Goal: Information Seeking & Learning: Find specific fact

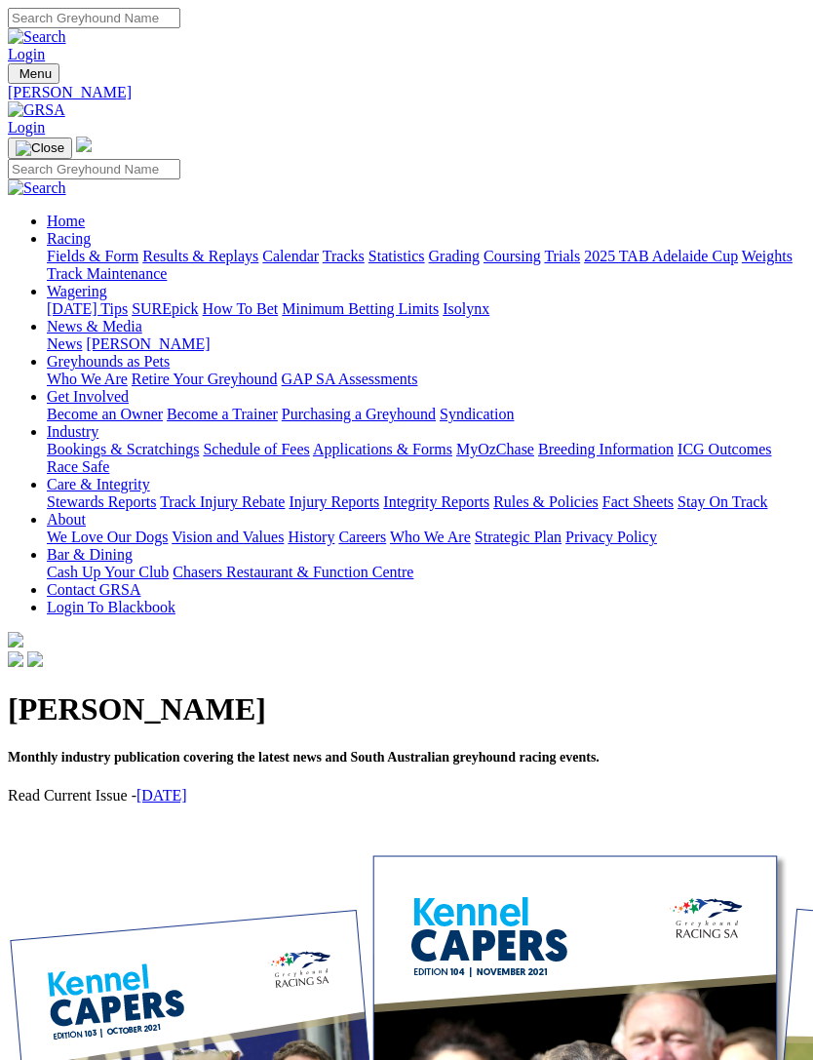
click at [146, 159] on input "Search" at bounding box center [94, 169] width 173 height 20
type input "Cabao opel"
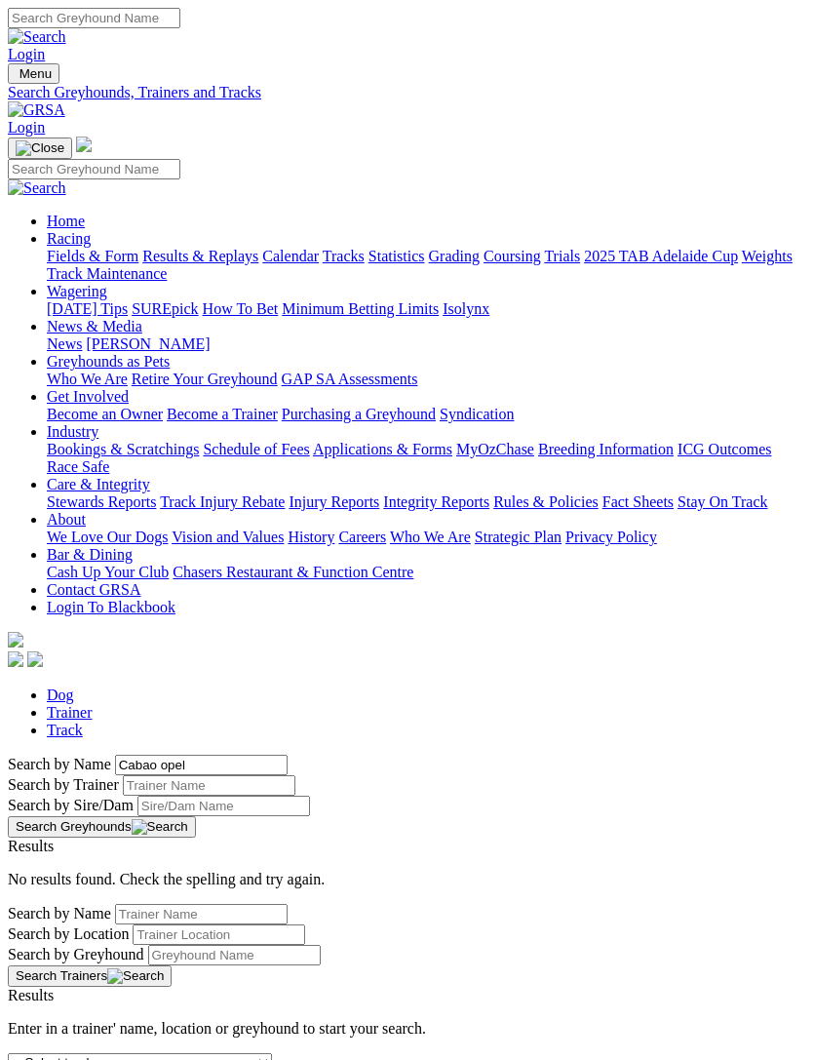
click at [115, 755] on input "Cabao opel" at bounding box center [201, 765] width 173 height 20
click at [151, 755] on input "Cabao opel" at bounding box center [201, 765] width 173 height 20
click at [115, 755] on input "Cabao opel" at bounding box center [201, 765] width 173 height 20
type input "Cabao opal"
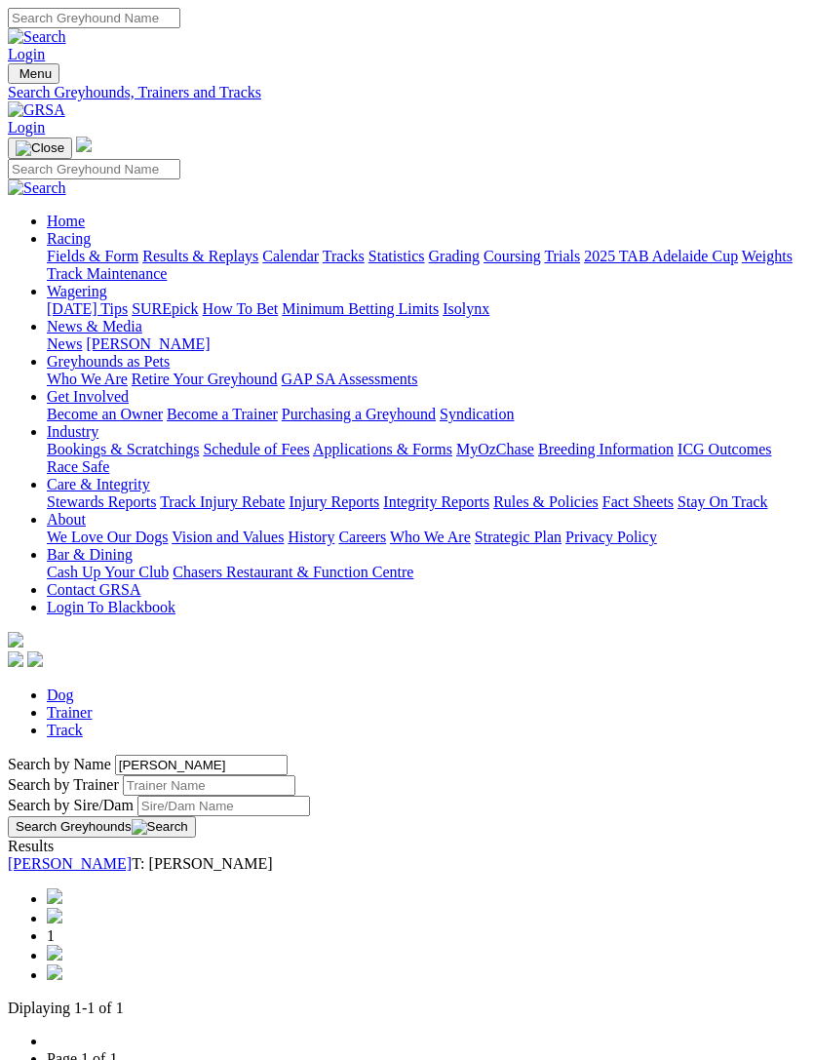
click at [196, 816] on button "Search Greyhounds" at bounding box center [102, 826] width 188 height 21
click at [81, 855] on link "[PERSON_NAME]" at bounding box center [70, 863] width 124 height 17
click at [90, 855] on link "CABAO OPAL" at bounding box center [70, 863] width 124 height 17
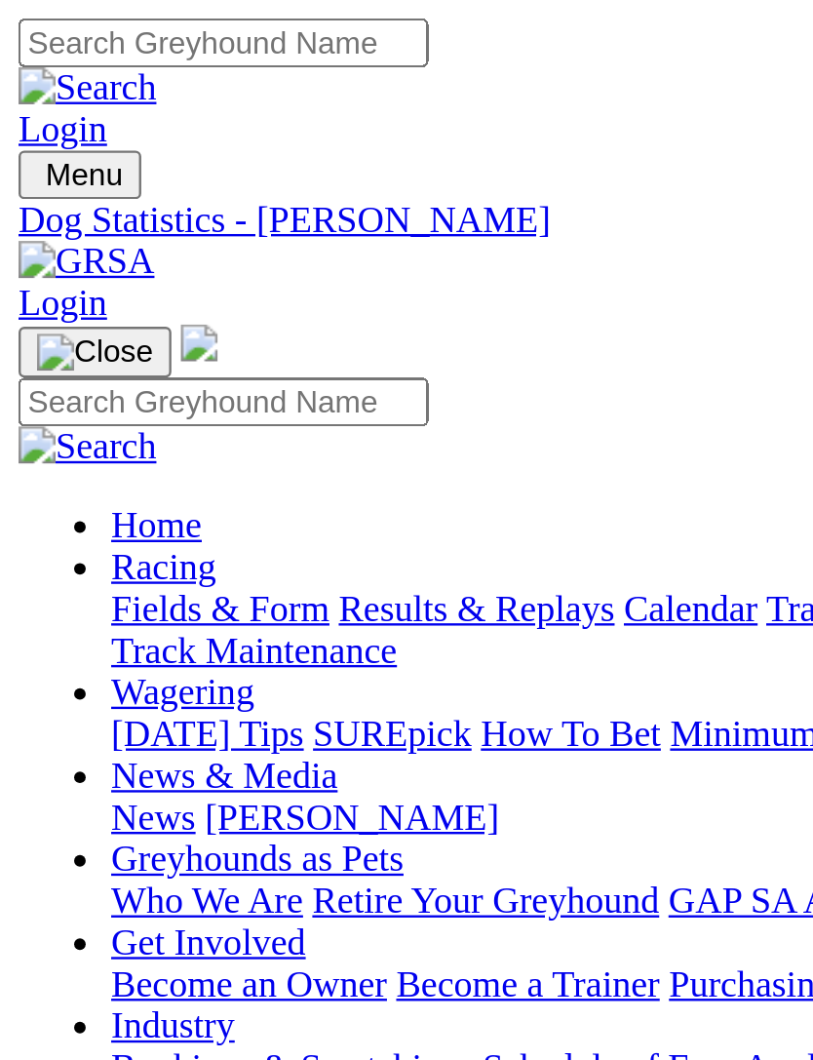
click at [16, 78] on img "Toggle navigation" at bounding box center [16, 78] width 0 height 0
click at [129, 159] on input "Search" at bounding box center [94, 169] width 173 height 20
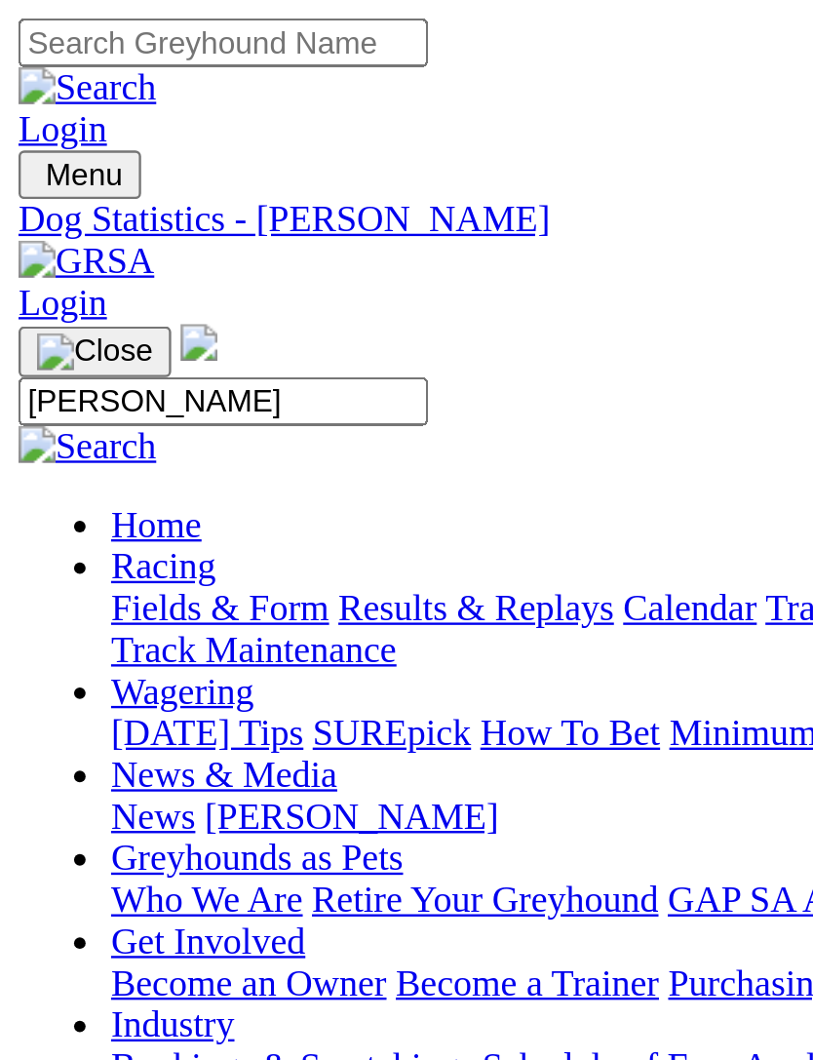
type input "[PERSON_NAME]"
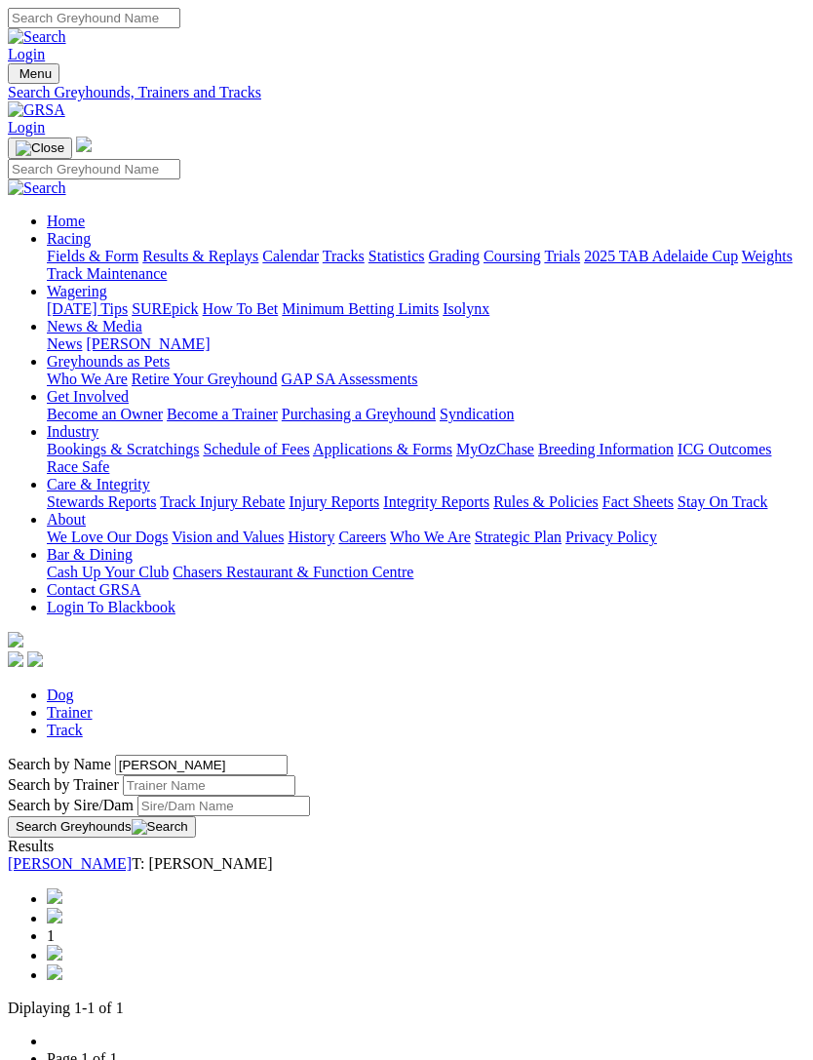
click at [132, 855] on link "[PERSON_NAME]" at bounding box center [70, 863] width 124 height 17
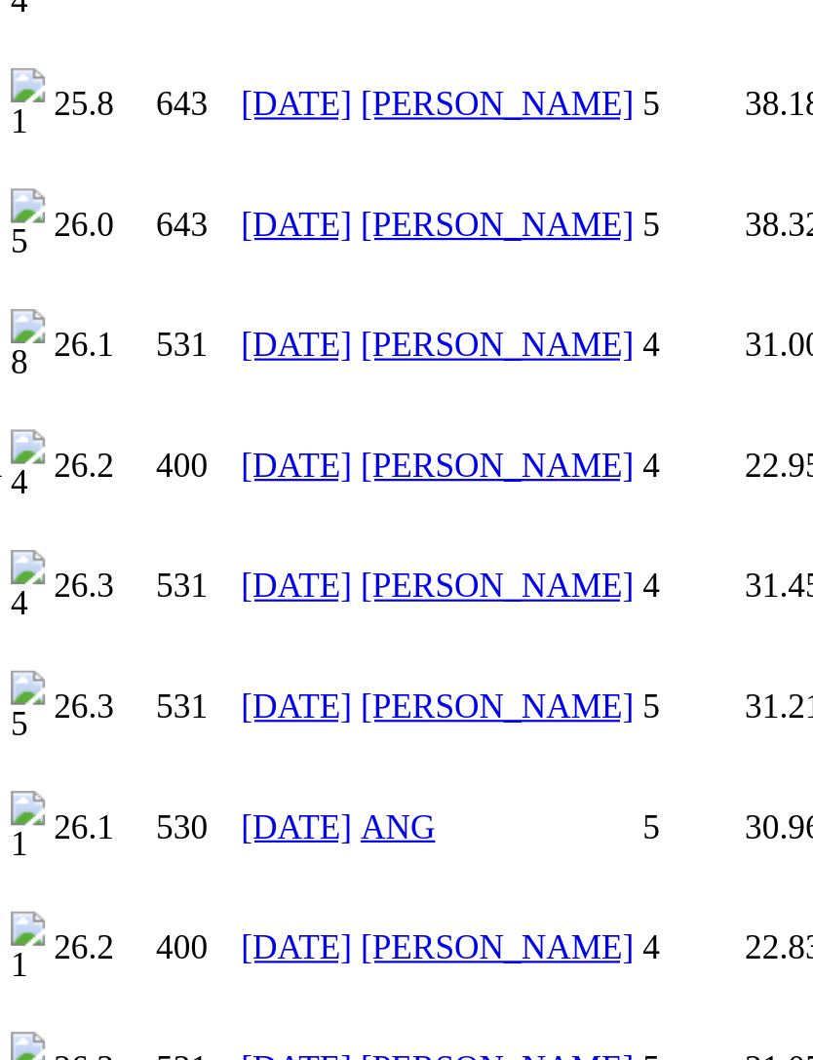
scroll to position [4155, 0]
